Goal: Transaction & Acquisition: Purchase product/service

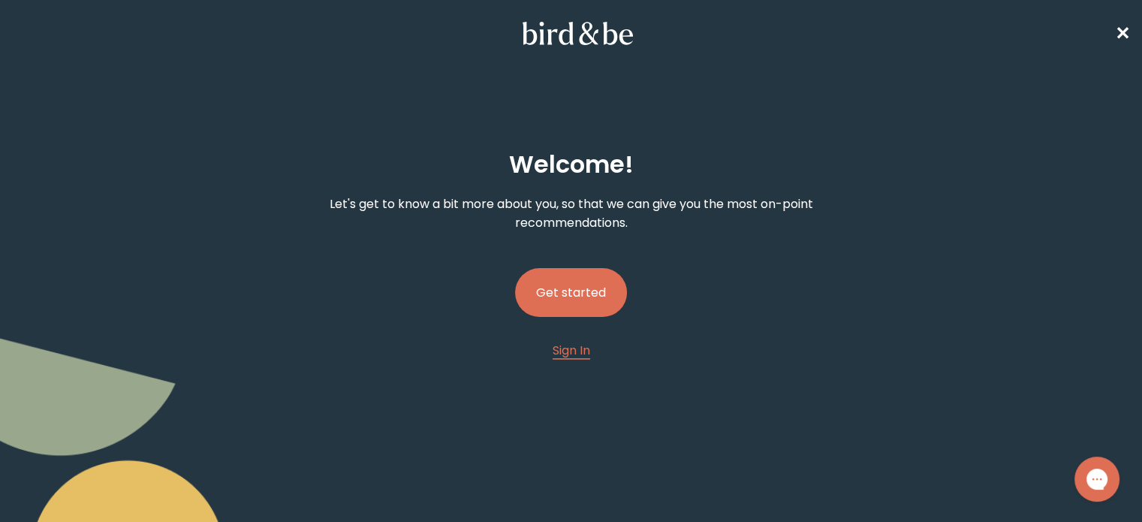
click at [570, 291] on button "Get started" at bounding box center [571, 292] width 112 height 49
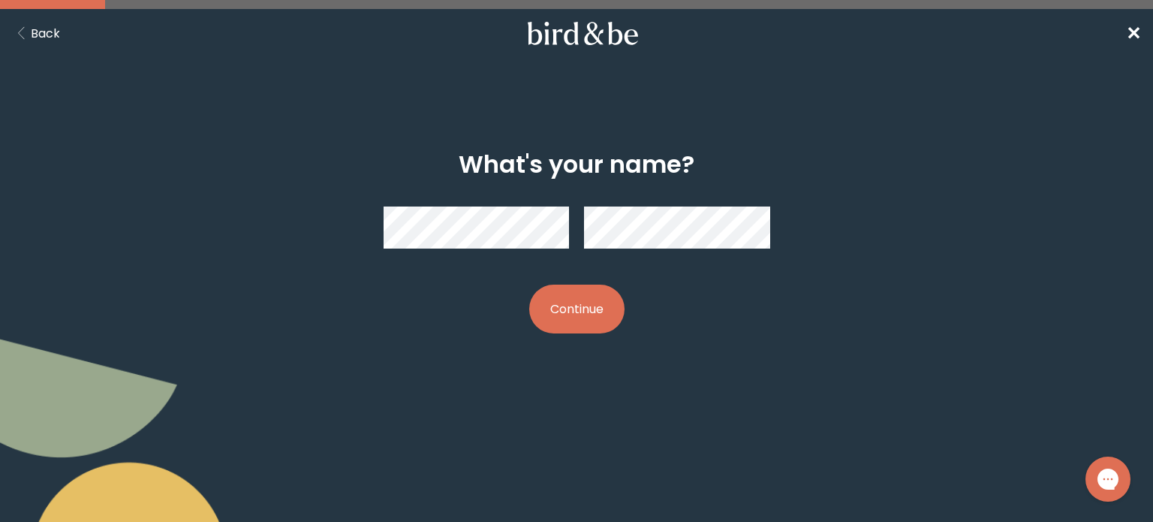
click at [574, 294] on button "Continue" at bounding box center [576, 309] width 95 height 49
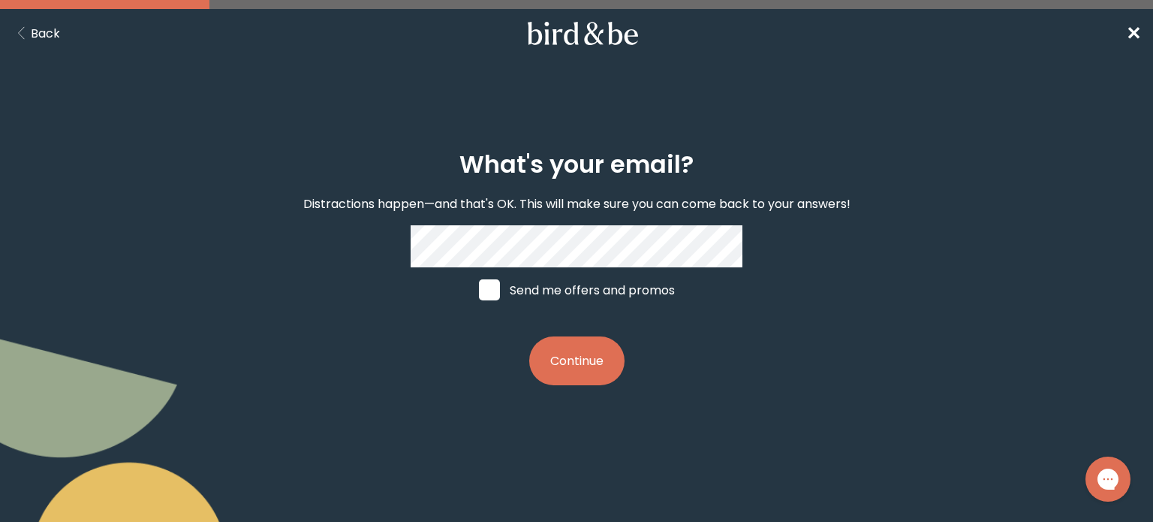
click at [568, 364] on button "Continue" at bounding box center [576, 360] width 95 height 49
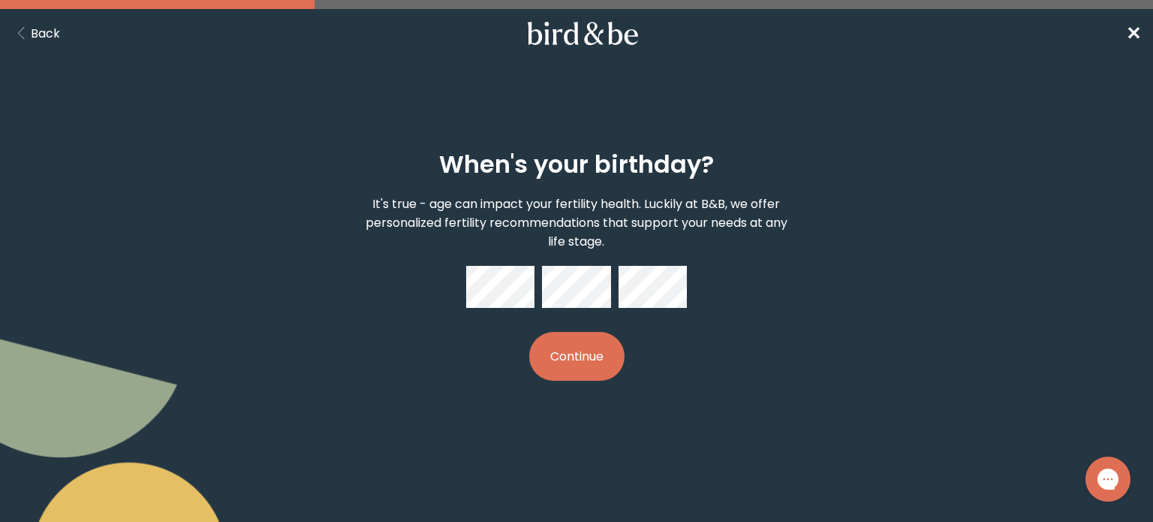
click at [578, 363] on button "Continue" at bounding box center [576, 356] width 95 height 49
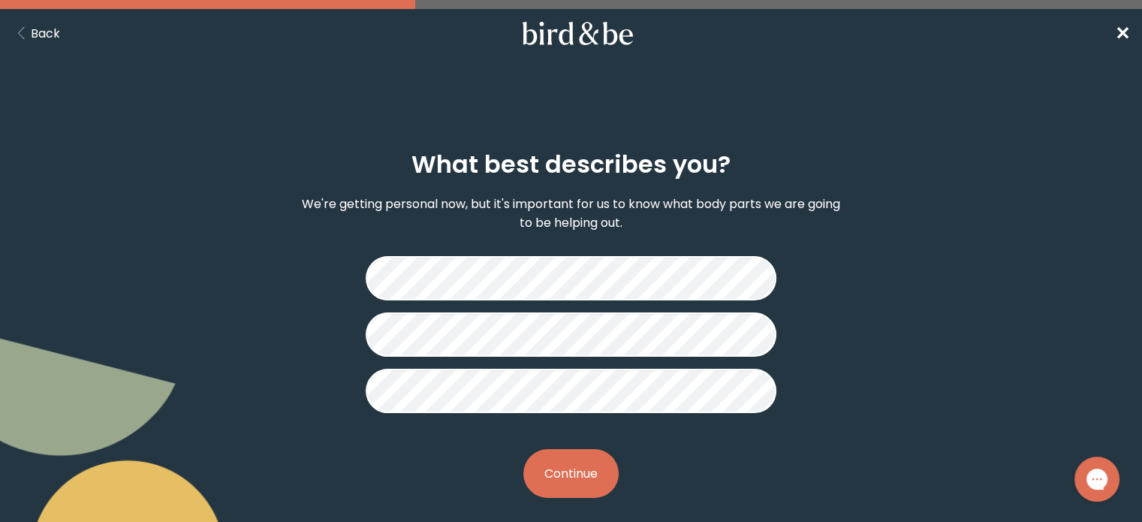
click at [565, 474] on button "Continue" at bounding box center [570, 473] width 95 height 49
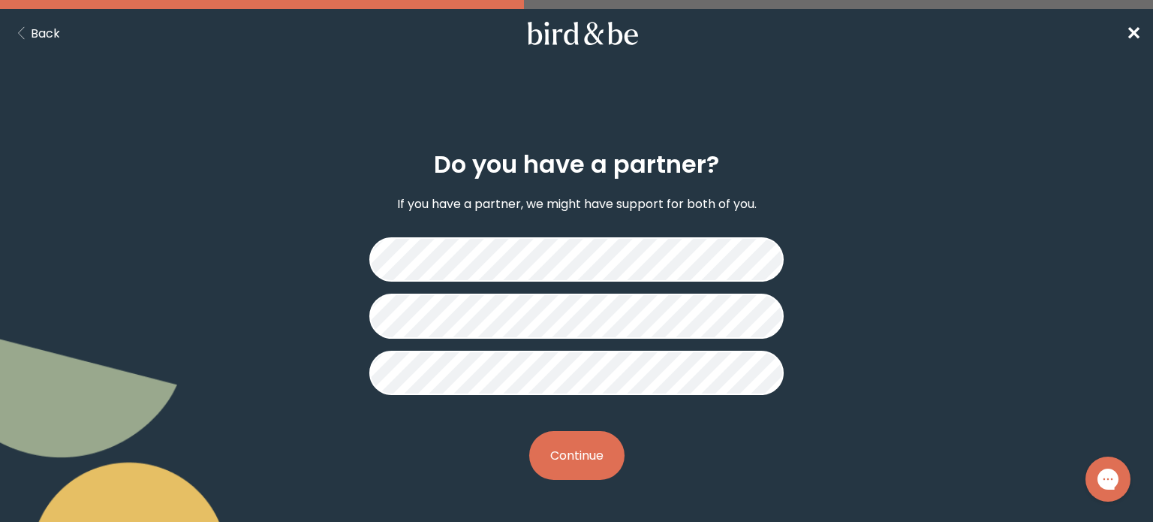
click at [550, 453] on button "Continue" at bounding box center [576, 455] width 95 height 49
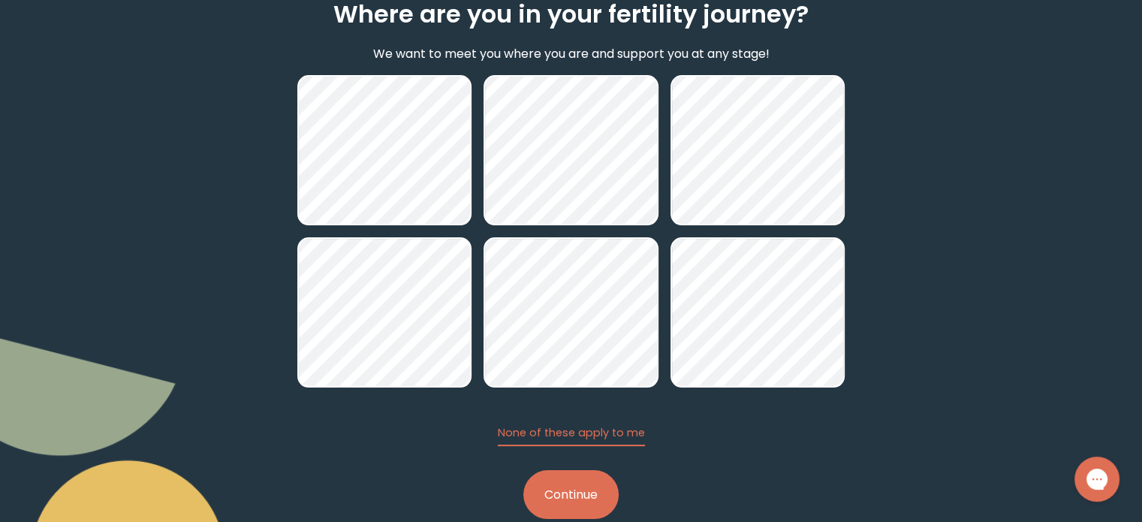
scroll to position [181, 0]
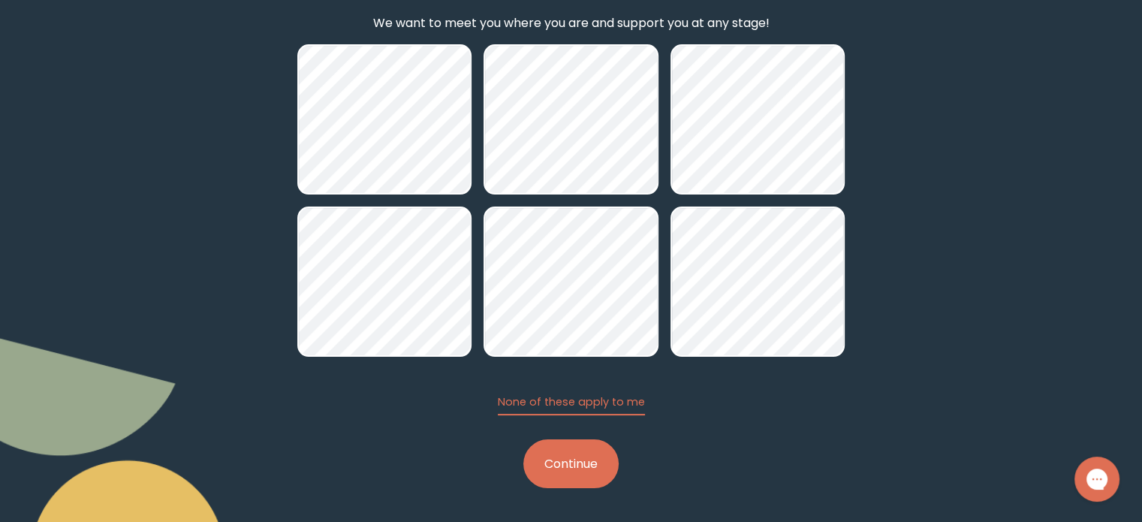
click at [600, 465] on button "Continue" at bounding box center [570, 463] width 95 height 49
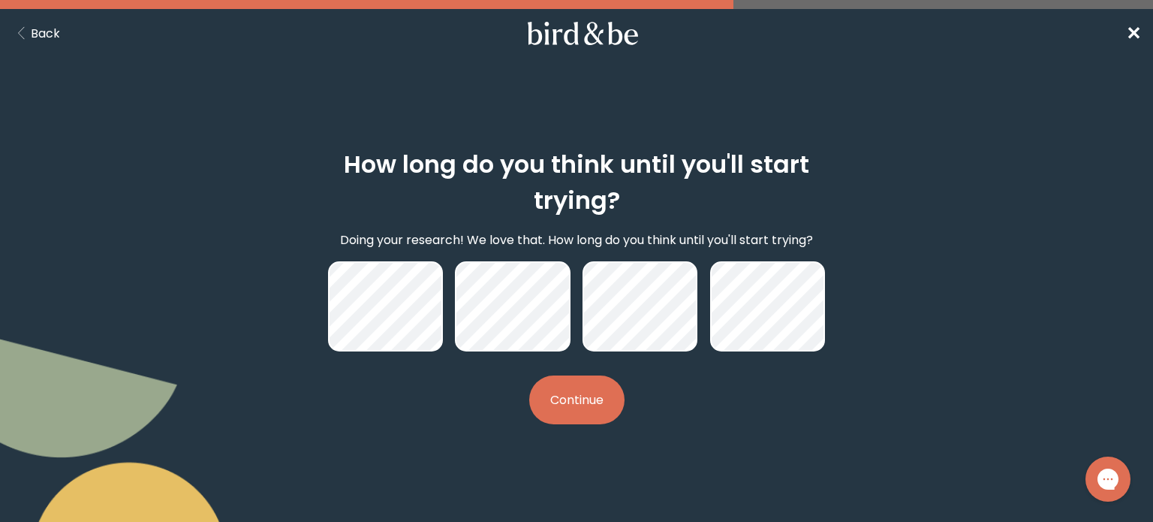
click at [575, 390] on button "Continue" at bounding box center [576, 399] width 95 height 49
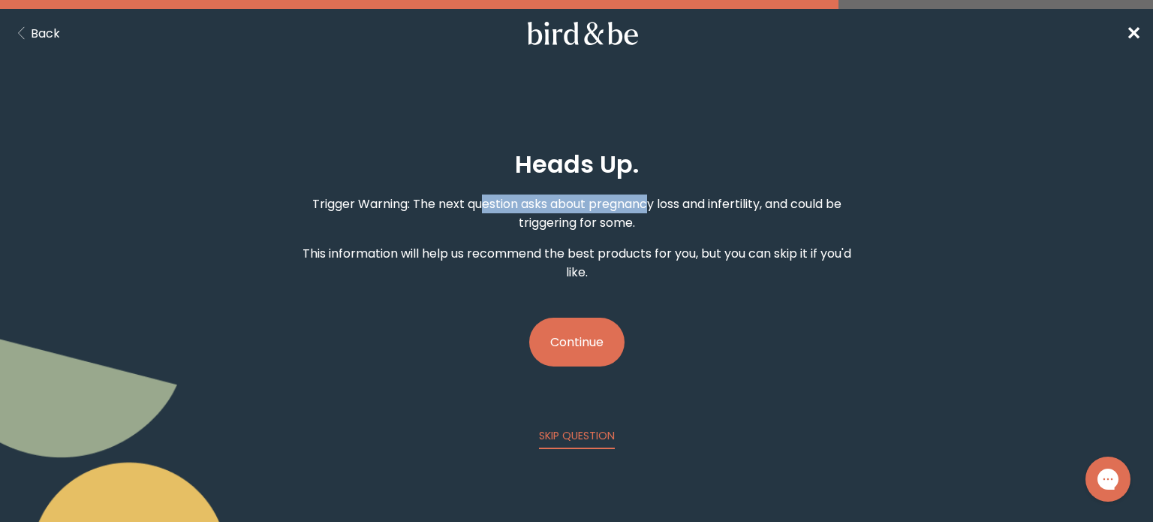
drag, startPoint x: 477, startPoint y: 200, endPoint x: 646, endPoint y: 200, distance: 168.9
click at [646, 200] on p "Trigger Warning: The next question asks about pregnancy loss and infertility, a…" at bounding box center [576, 213] width 553 height 38
click at [753, 209] on p "Trigger Warning: The next question asks about pregnancy loss and infertility, a…" at bounding box center [576, 213] width 553 height 38
click at [576, 340] on button "Continue" at bounding box center [576, 342] width 95 height 49
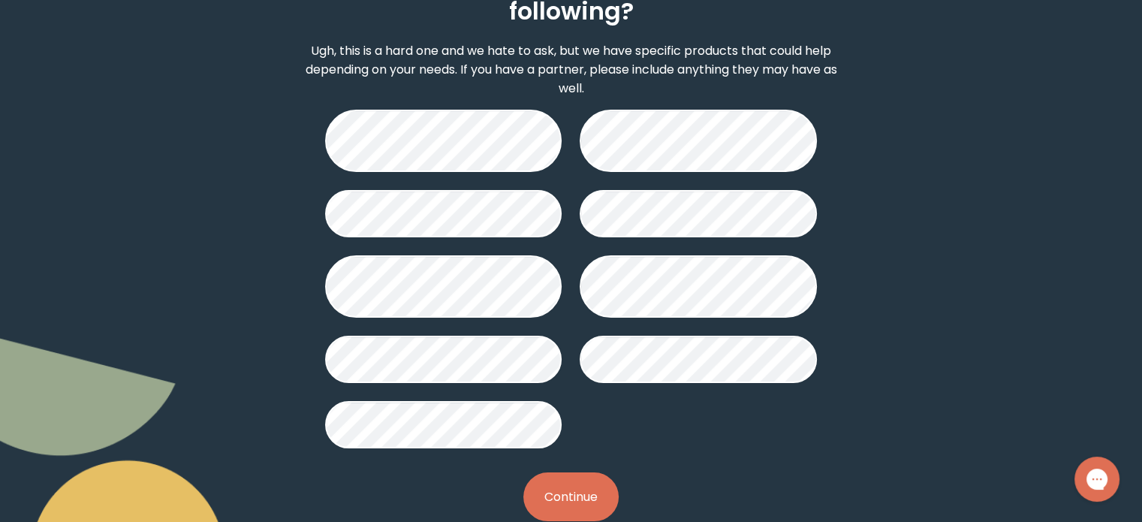
scroll to position [221, 0]
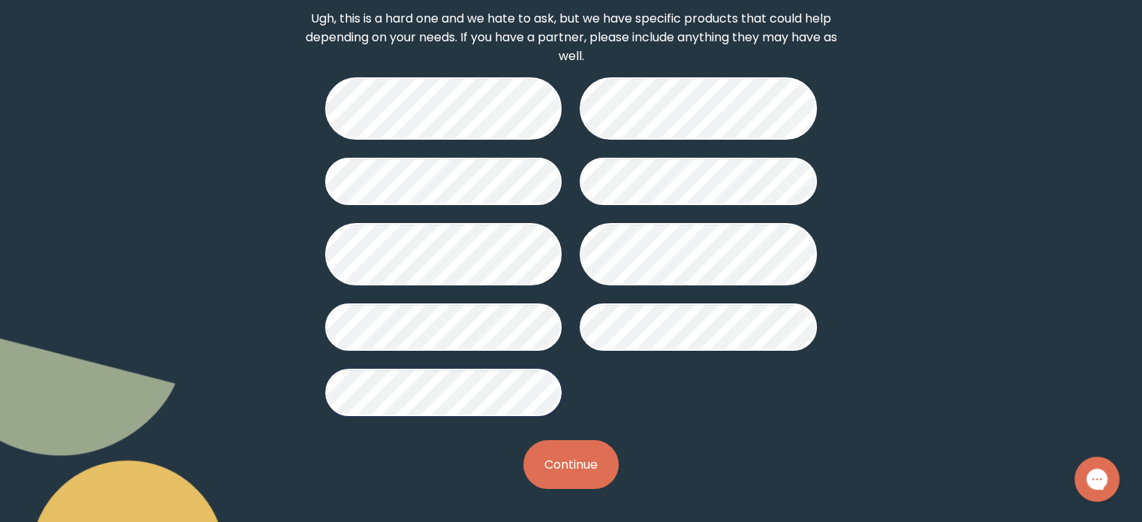
click at [532, 462] on button "Continue" at bounding box center [570, 464] width 95 height 49
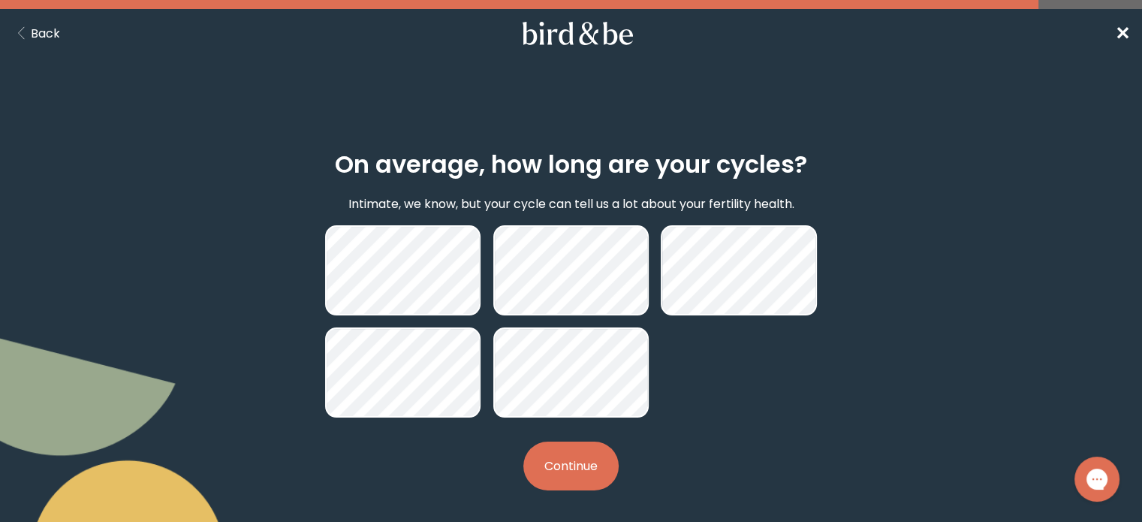
click at [577, 460] on button "Continue" at bounding box center [570, 465] width 95 height 49
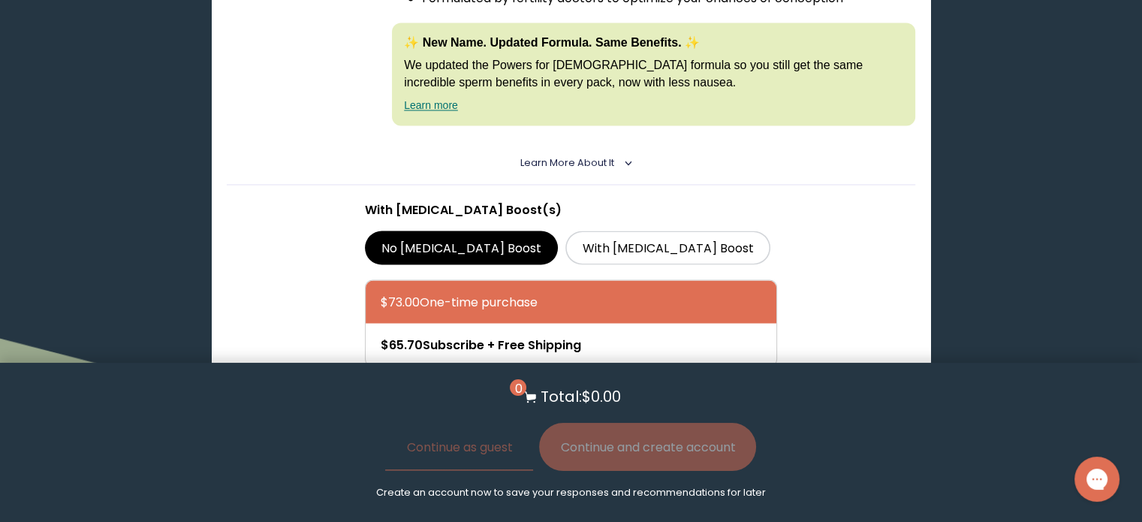
scroll to position [2703, 0]
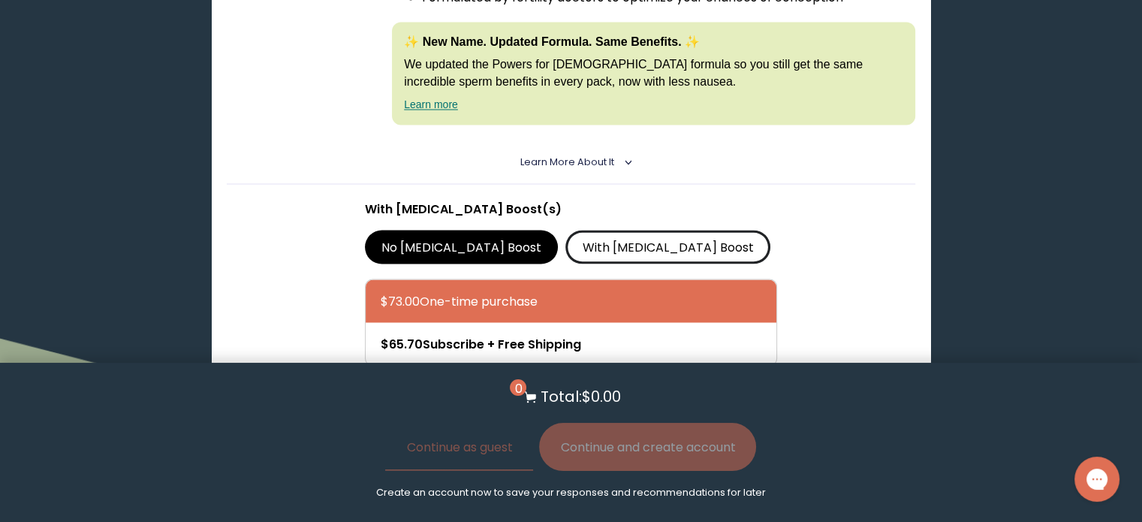
click at [577, 230] on label "With [MEDICAL_DATA] Boost" at bounding box center [667, 246] width 205 height 33
click at [0, 0] on input "With [MEDICAL_DATA] Boost" at bounding box center [0, 0] width 0 height 0
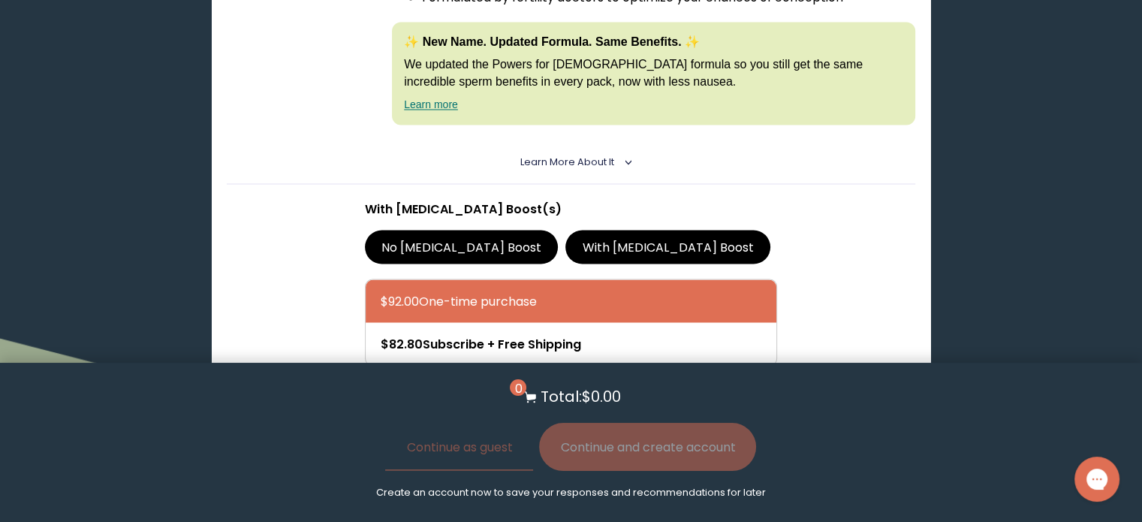
scroll to position [2778, 0]
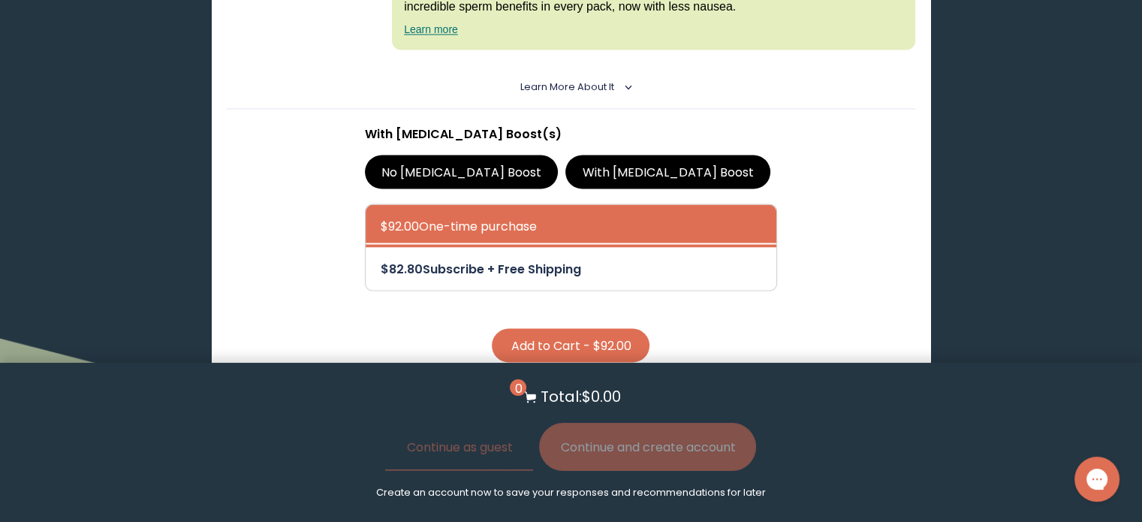
click at [568, 247] on div at bounding box center [586, 268] width 411 height 43
click at [381, 258] on input "$82.80 Subscribe + Free Shipping" at bounding box center [380, 258] width 1 height 1
radio input "true"
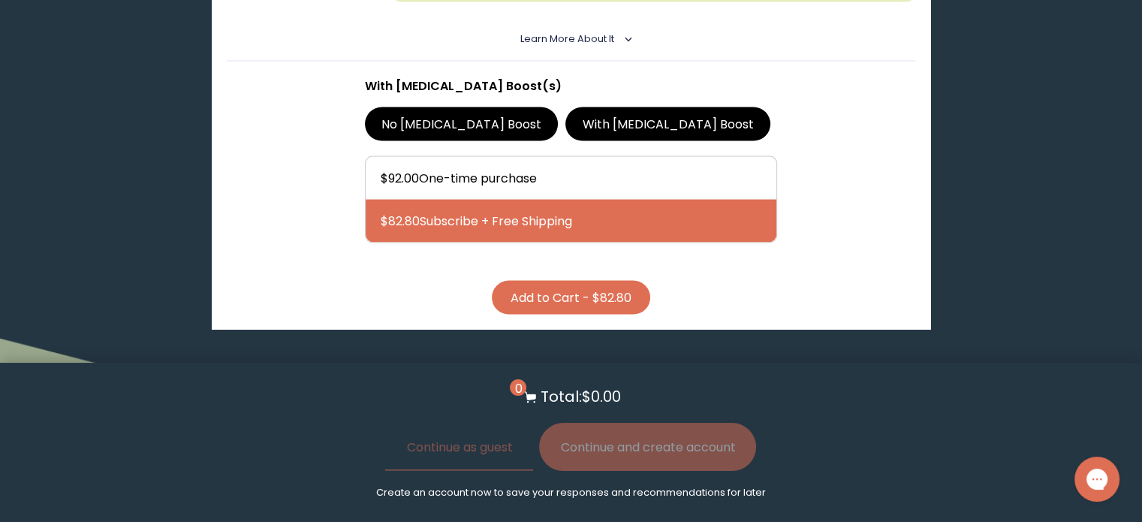
scroll to position [2853, 0]
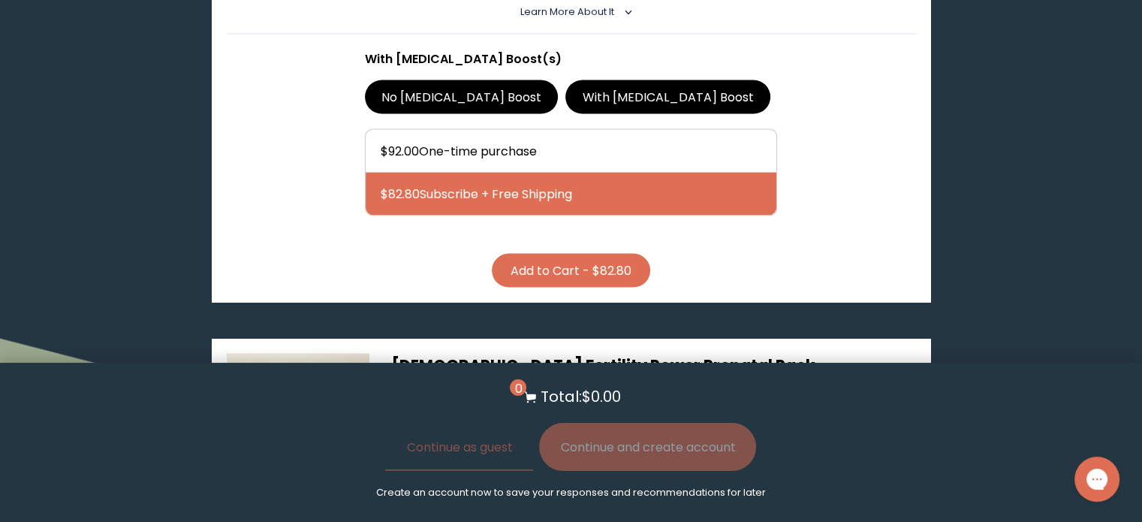
click at [601, 253] on button "Add to Cart - $82.80" at bounding box center [571, 270] width 158 height 34
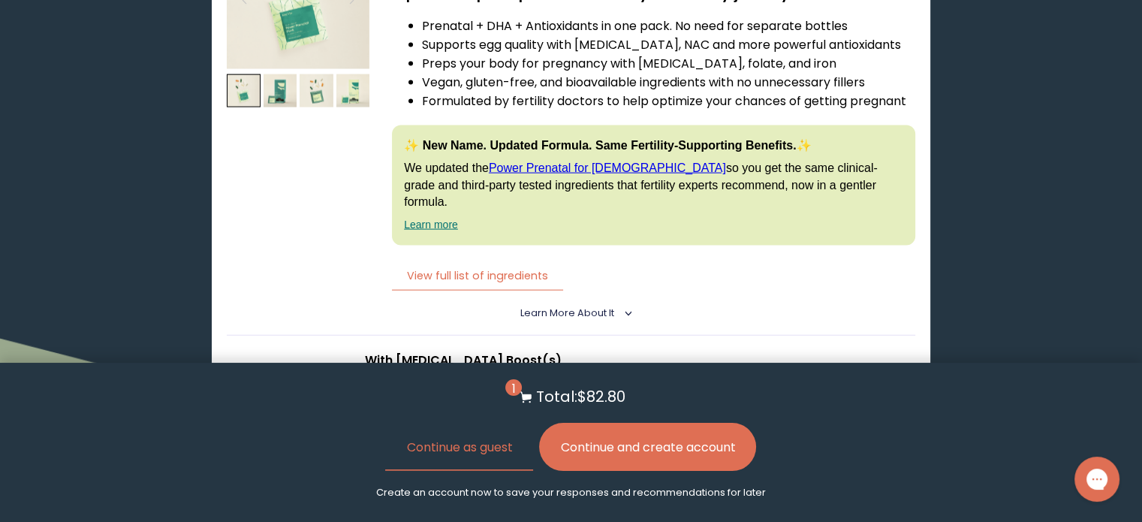
scroll to position [3303, 0]
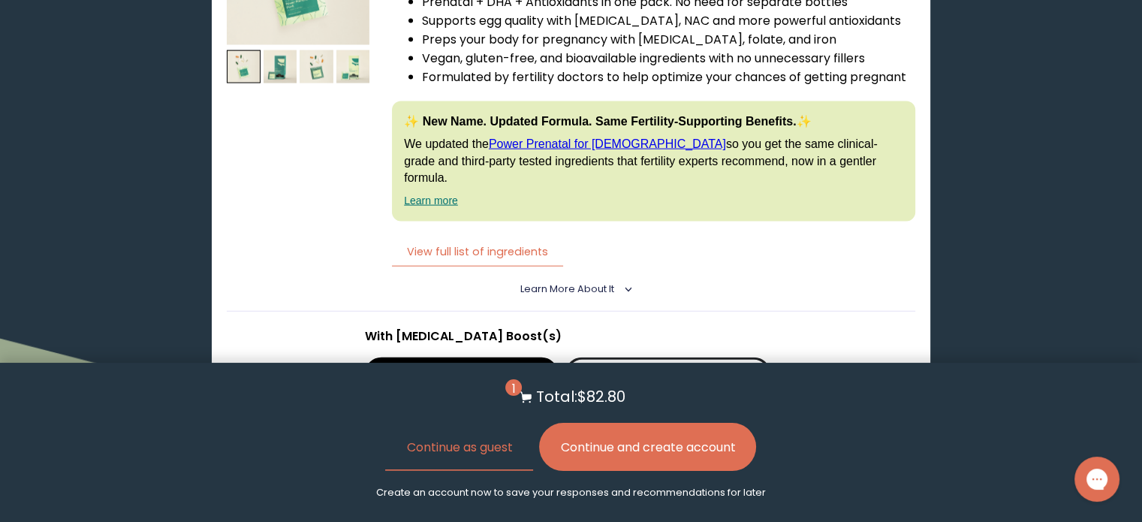
click at [597, 357] on label "With [MEDICAL_DATA] Boost" at bounding box center [667, 373] width 205 height 33
click at [0, 0] on input "With [MEDICAL_DATA] Boost" at bounding box center [0, 0] width 0 height 0
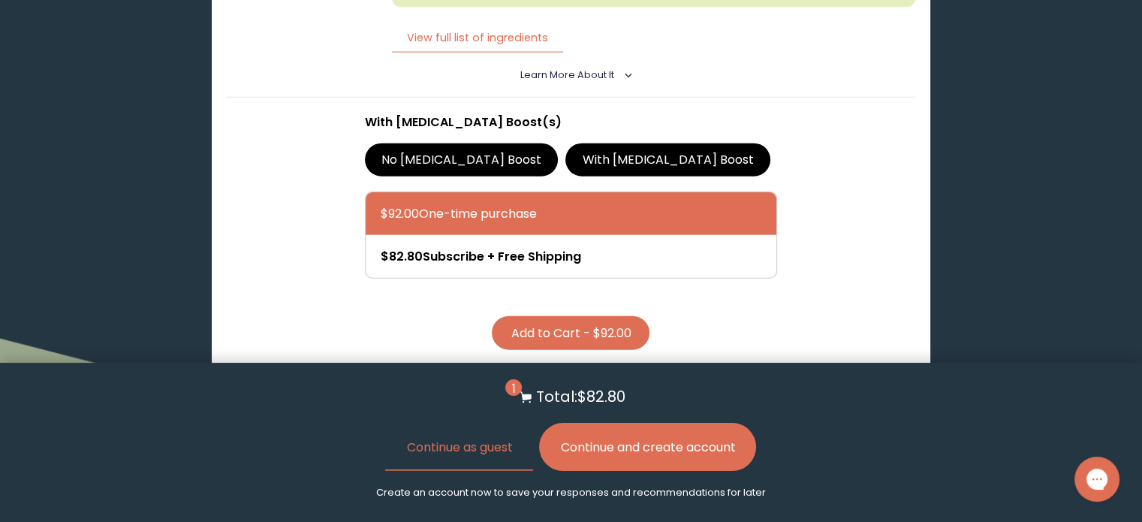
scroll to position [3529, 0]
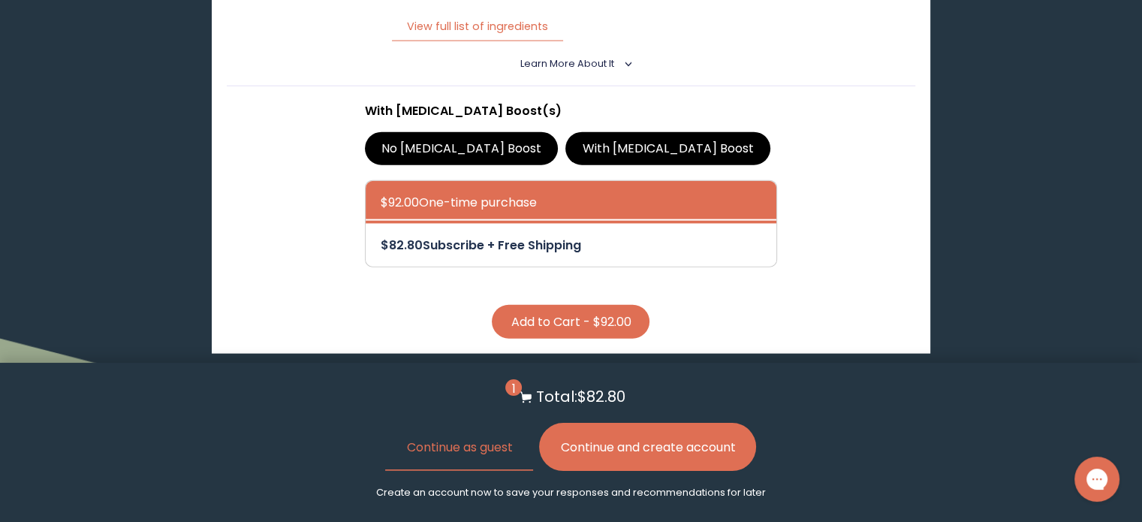
click at [493, 224] on div at bounding box center [586, 245] width 411 height 43
click at [381, 235] on input "$82.80 Subscribe + Free Shipping" at bounding box center [380, 235] width 1 height 1
radio input "true"
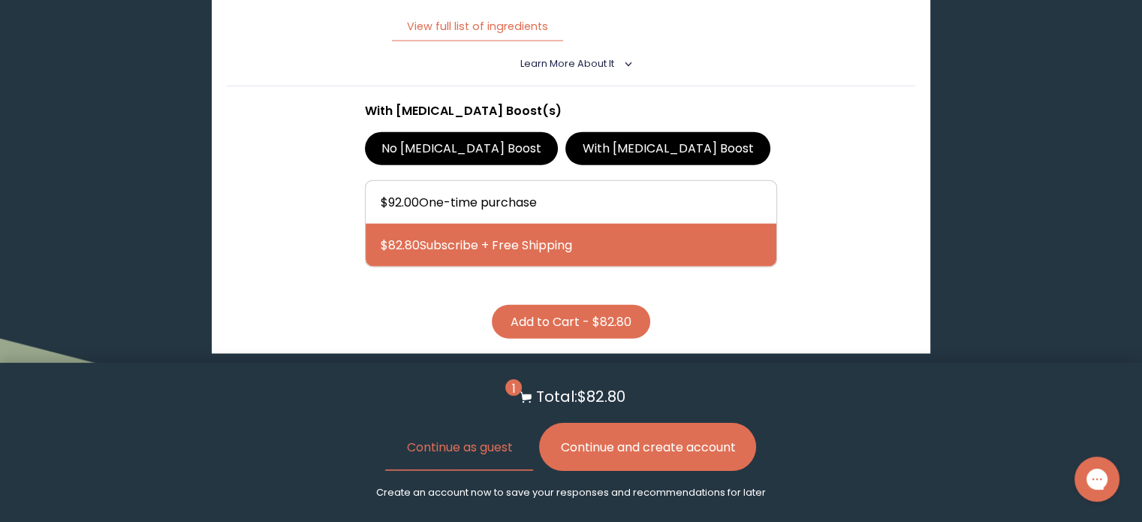
click at [551, 305] on button "Add to Cart - $82.80" at bounding box center [571, 322] width 158 height 34
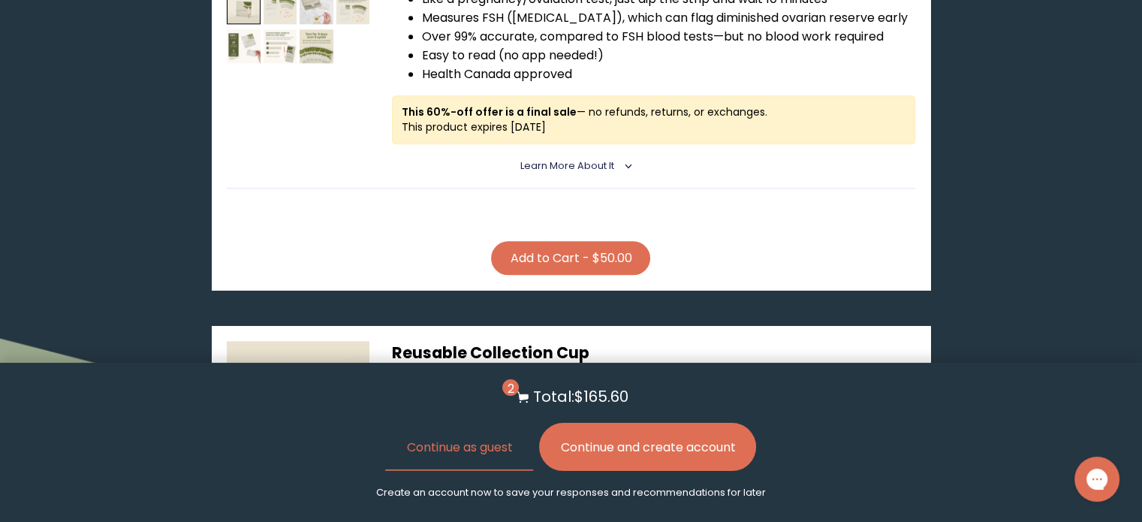
scroll to position [1802, 0]
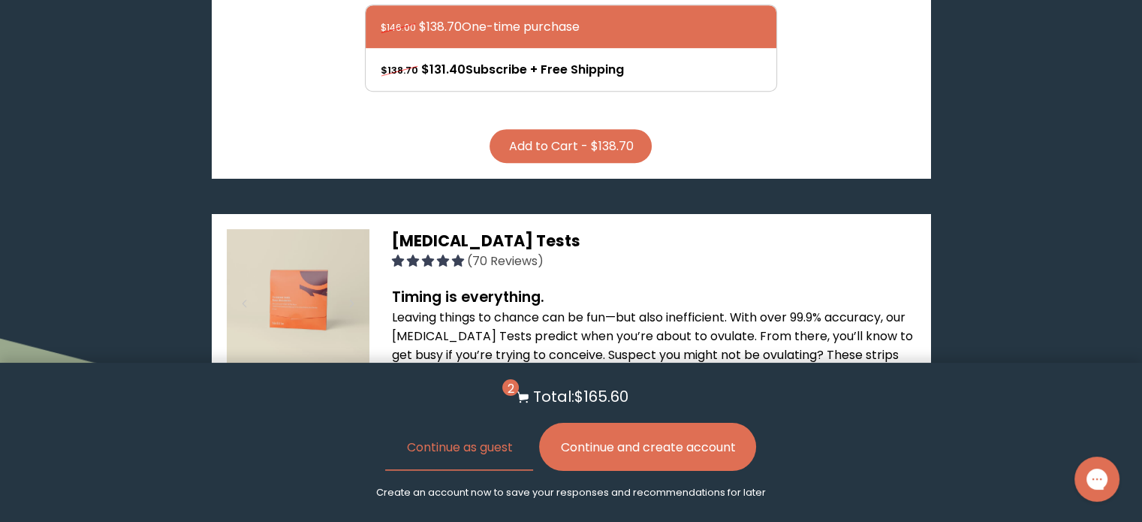
scroll to position [976, 0]
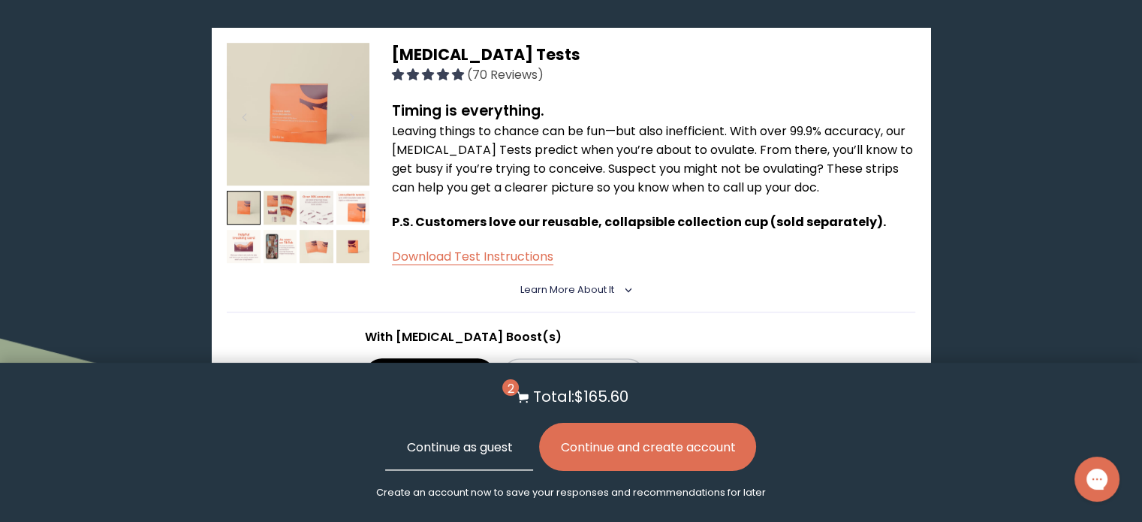
click at [434, 439] on button "Continue as guest" at bounding box center [459, 447] width 148 height 48
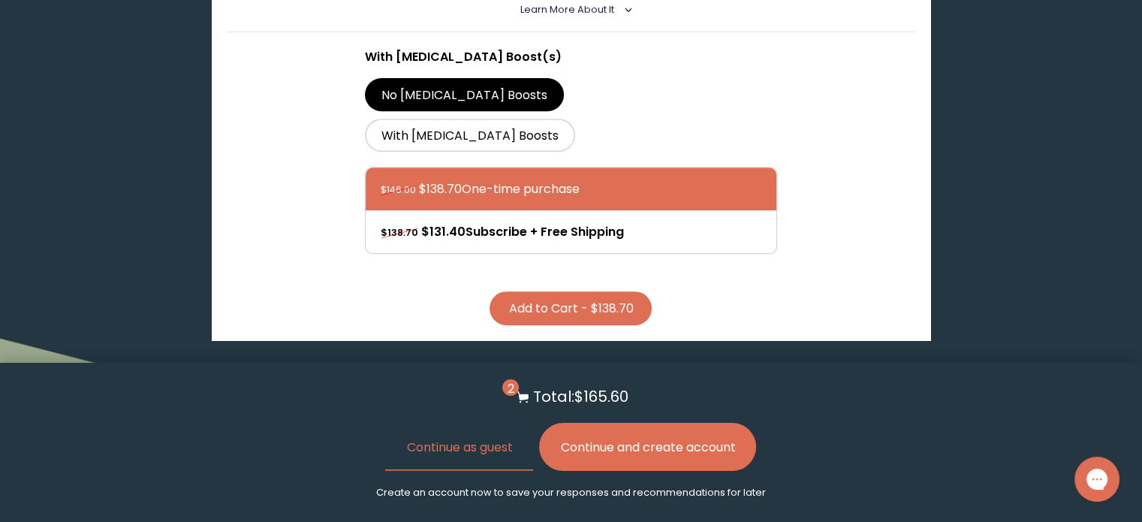
scroll to position [559, 0]
